Goal: Transaction & Acquisition: Download file/media

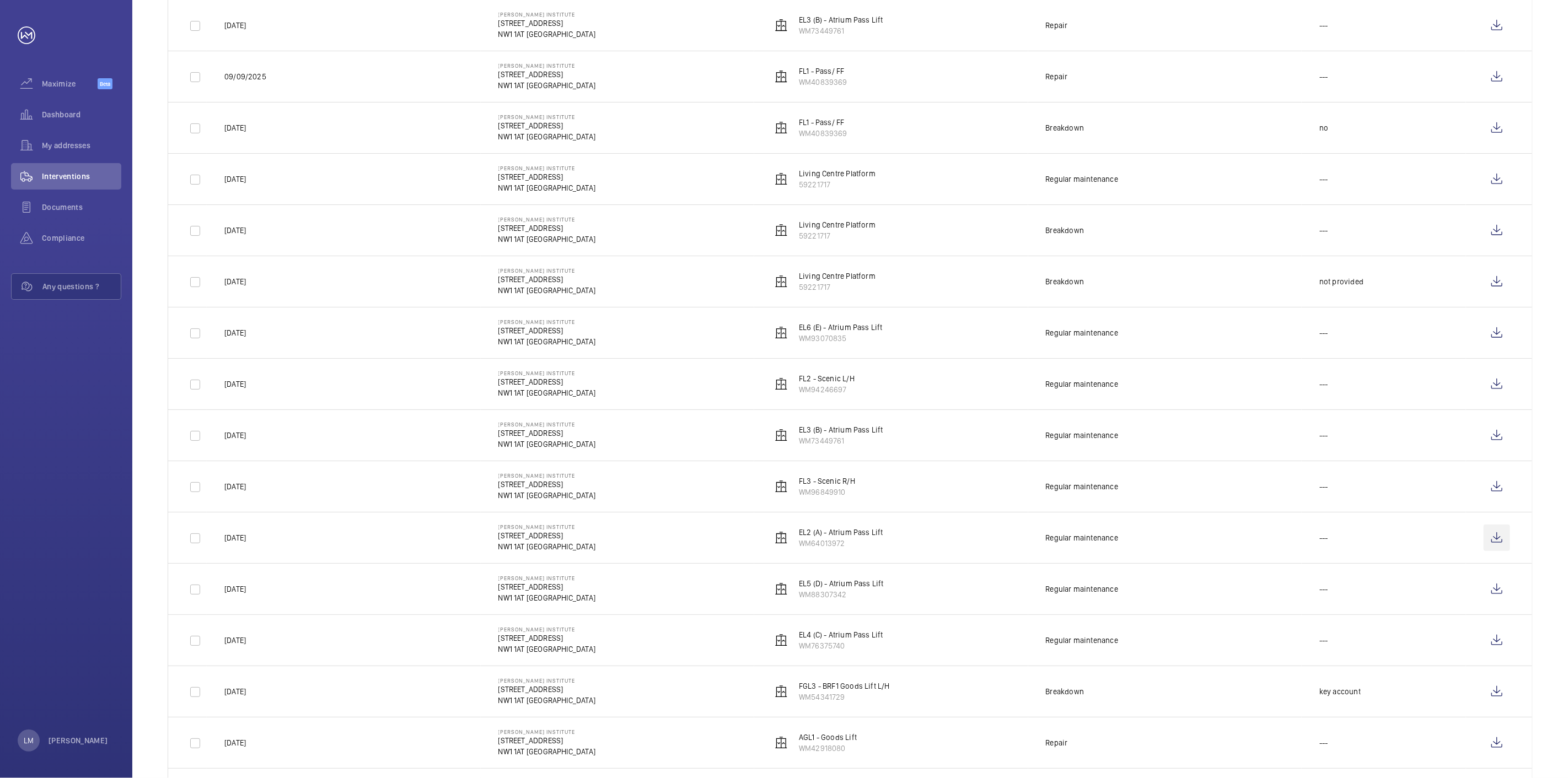
scroll to position [367, 0]
click at [1497, 535] on wm-front-icon-button at bounding box center [1496, 537] width 27 height 27
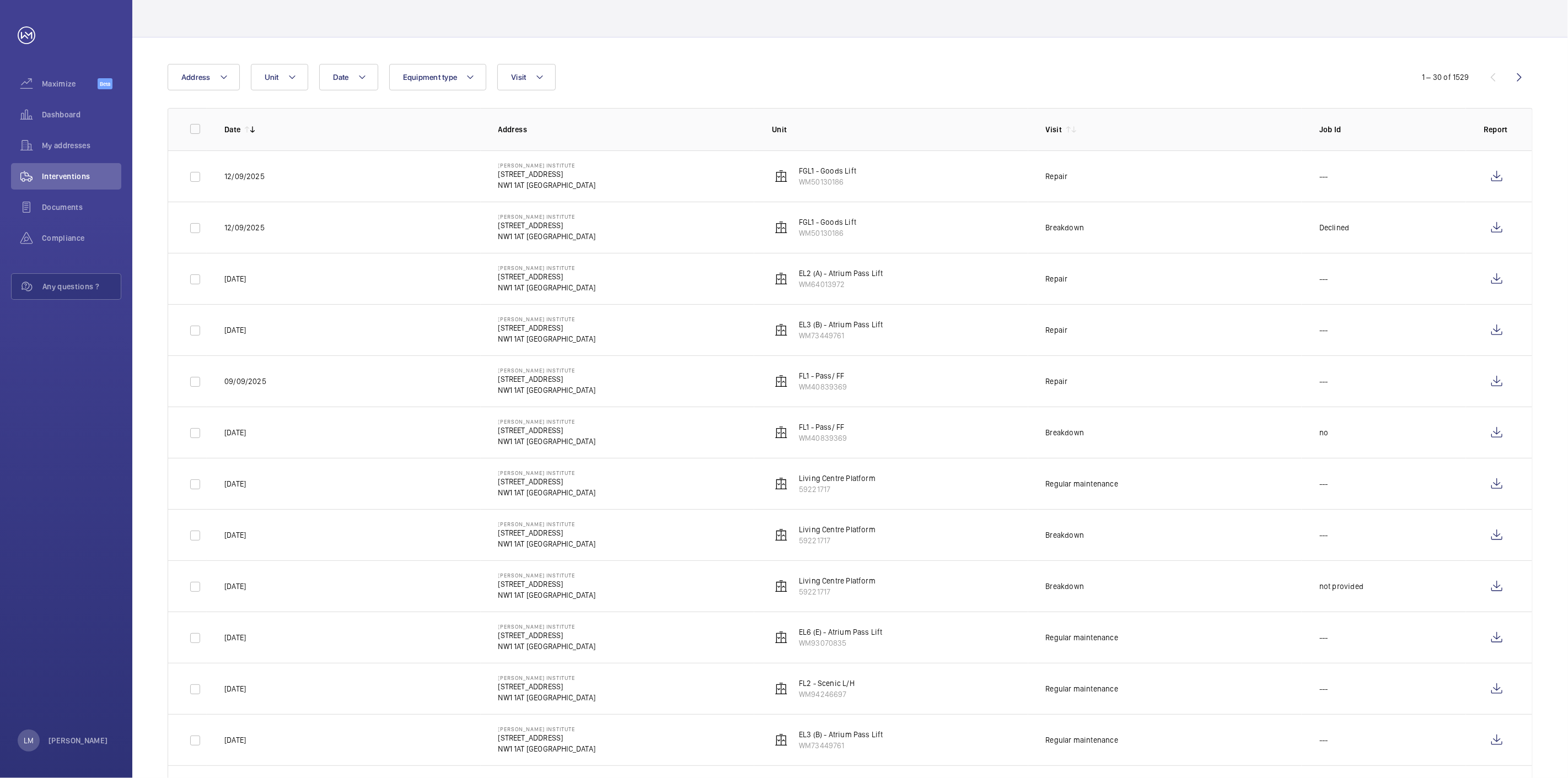
scroll to position [61, 0]
click at [1504, 282] on wm-front-icon-button at bounding box center [1496, 280] width 27 height 27
click at [1500, 326] on wm-front-icon-button at bounding box center [1496, 331] width 27 height 27
